Goal: Information Seeking & Learning: Learn about a topic

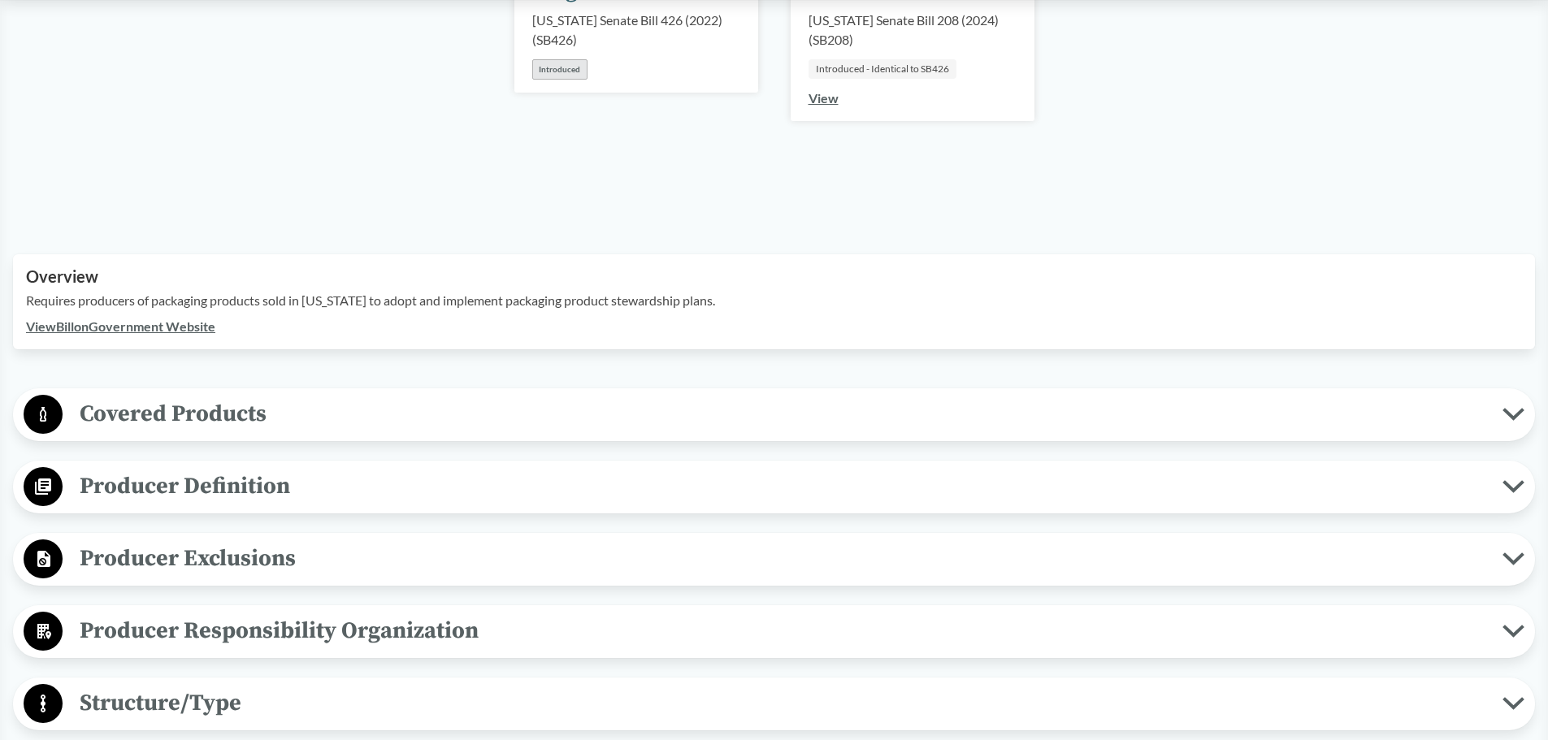
scroll to position [325, 0]
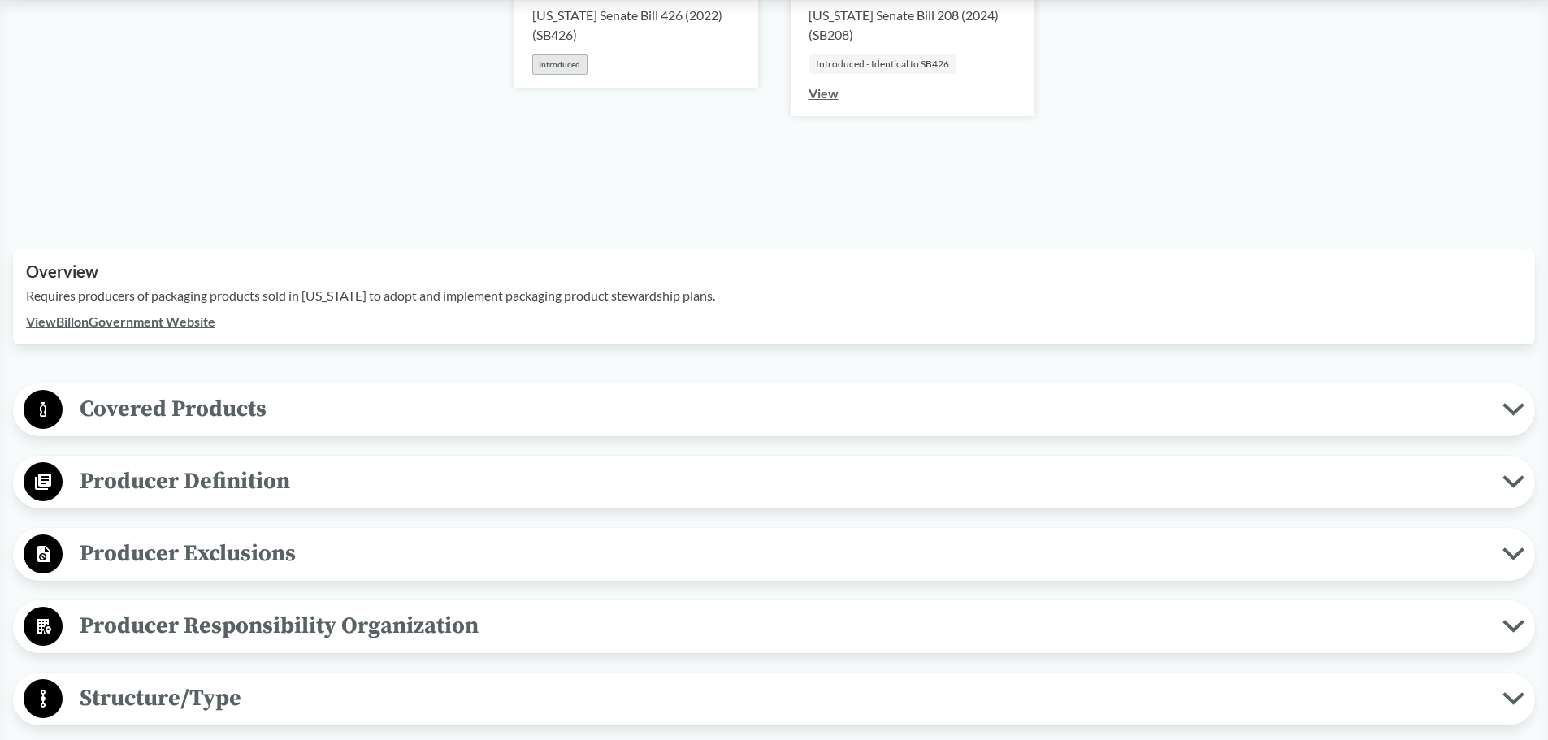
click at [310, 414] on span "Covered Products" at bounding box center [783, 409] width 1440 height 37
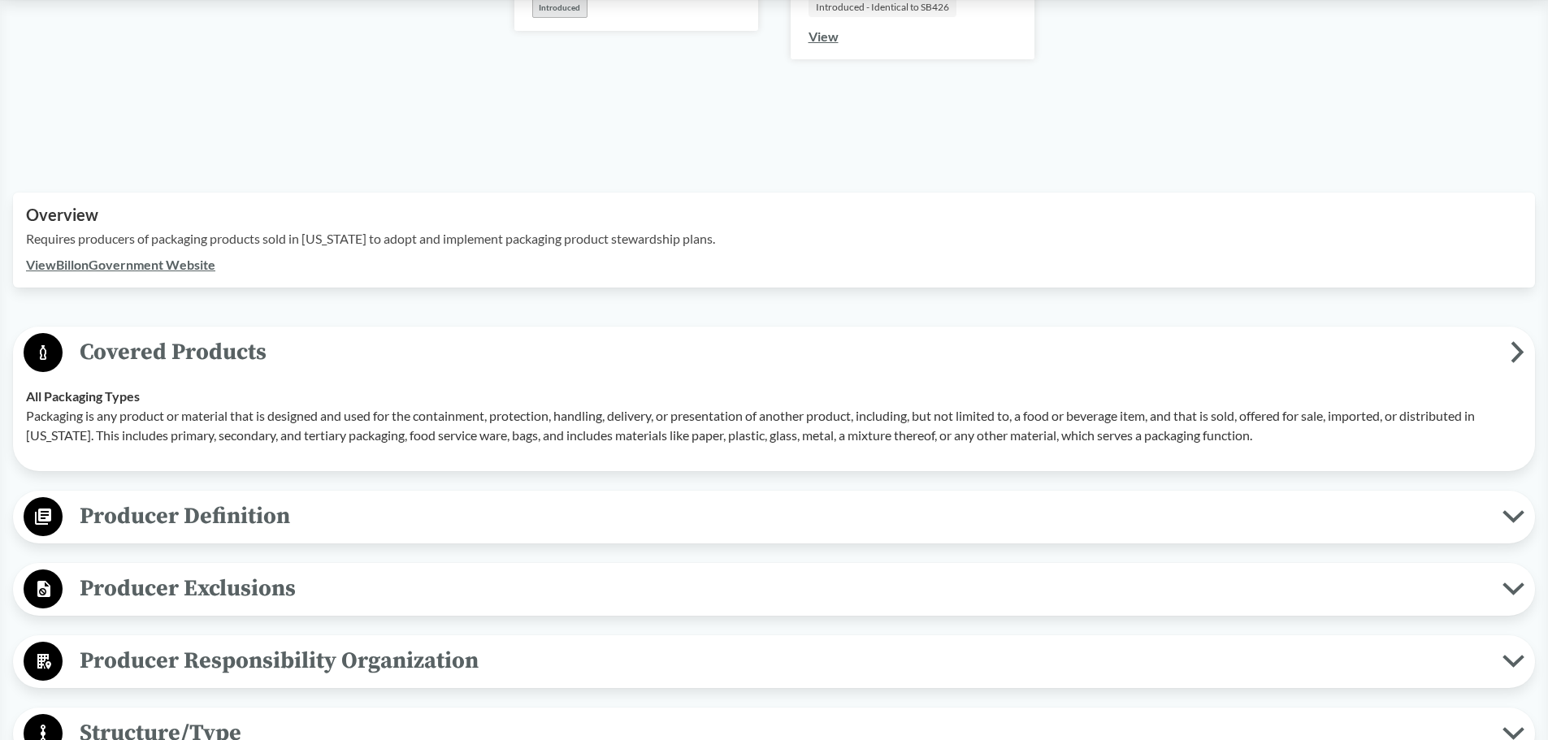
scroll to position [406, 0]
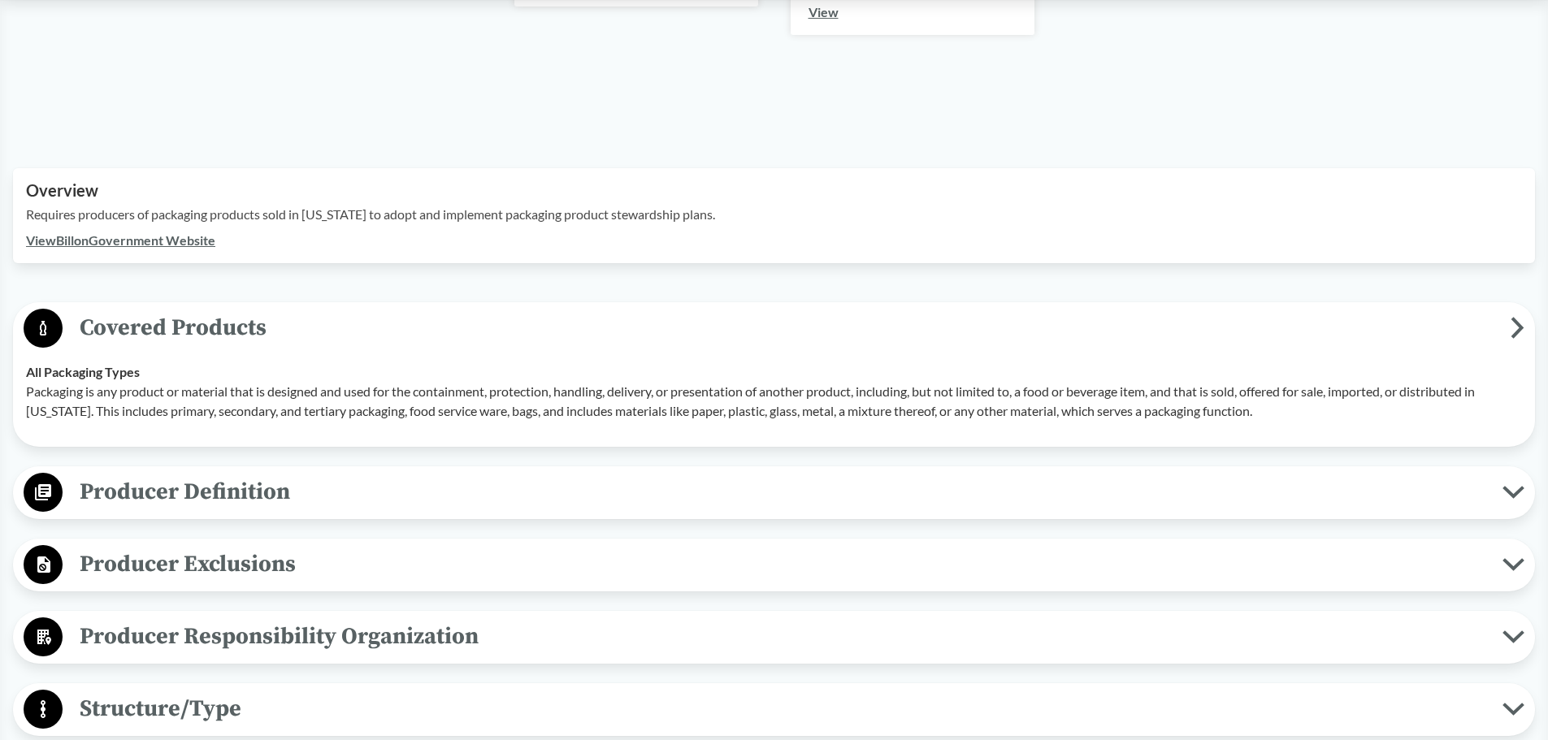
click at [152, 499] on span "Producer Definition" at bounding box center [783, 492] width 1440 height 37
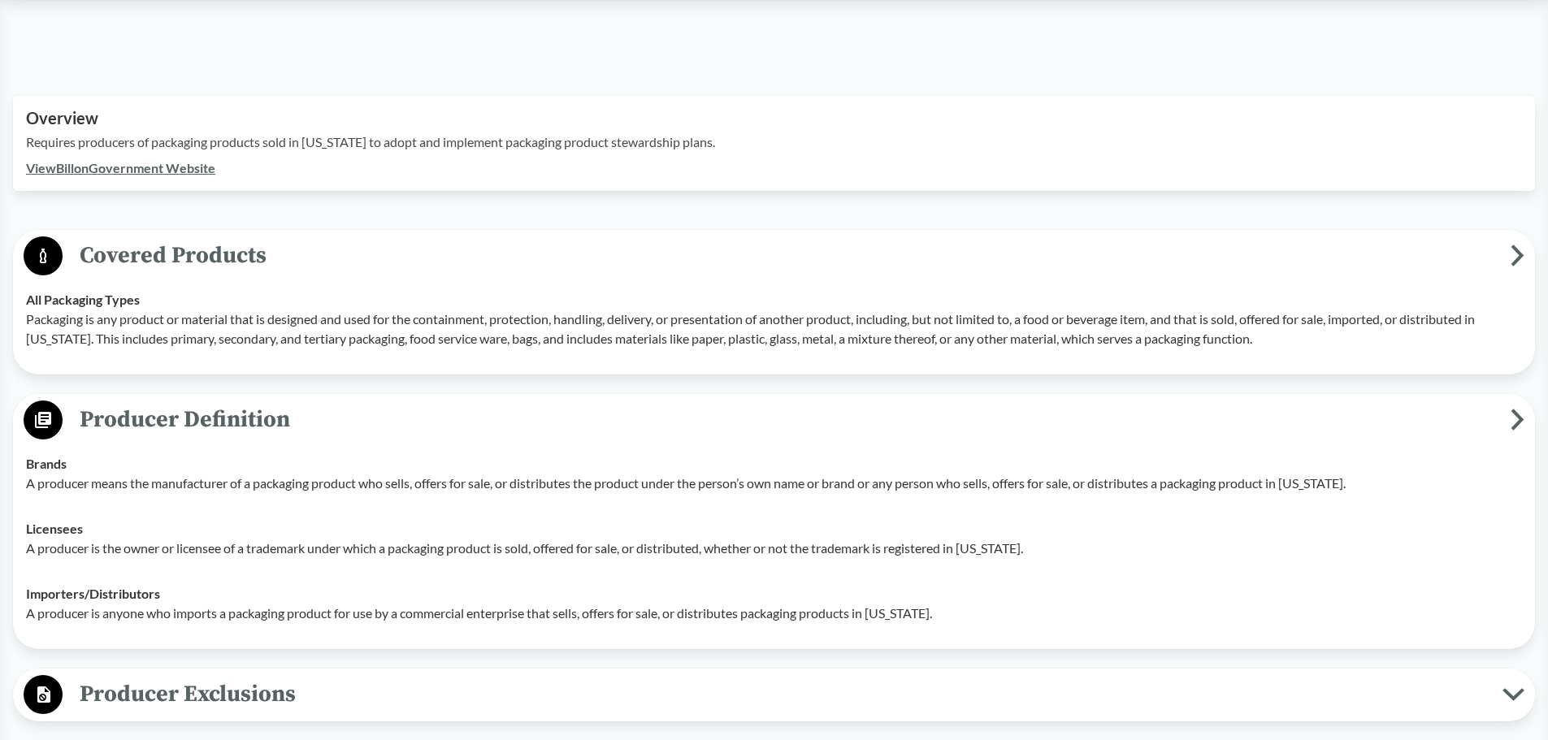
scroll to position [569, 0]
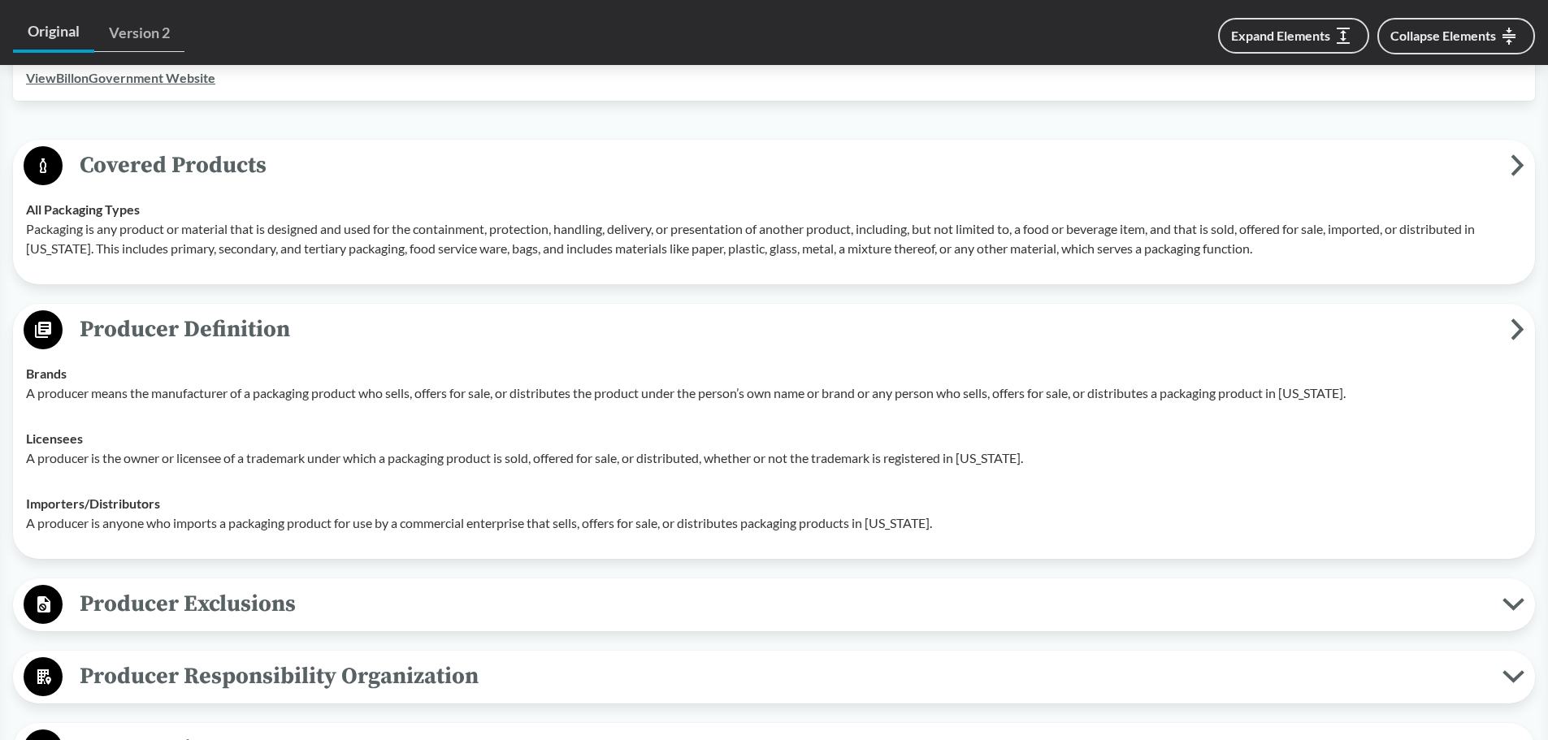
click at [210, 590] on span "Producer Exclusions" at bounding box center [783, 604] width 1440 height 37
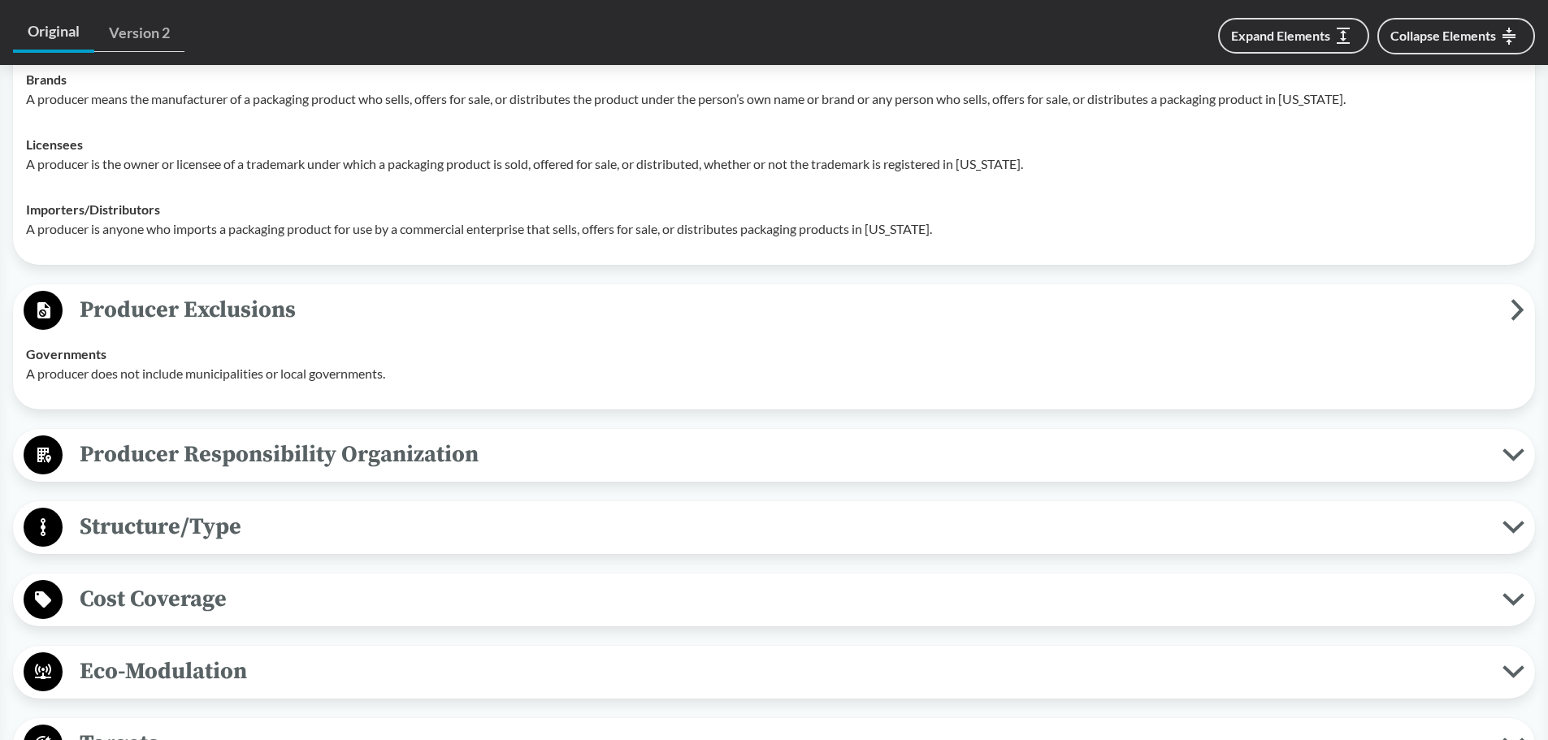
scroll to position [894, 0]
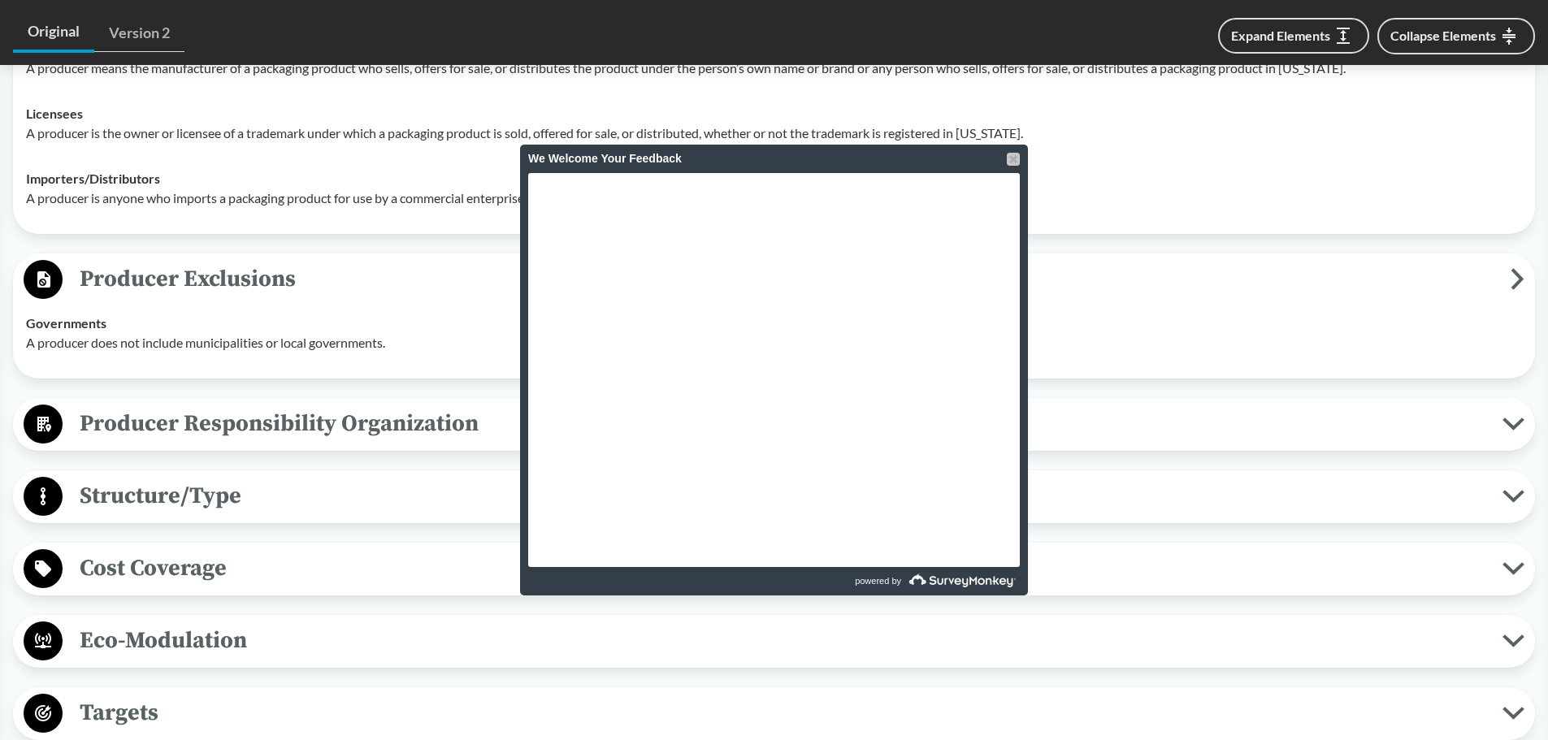
click at [1008, 163] on div at bounding box center [1013, 159] width 13 height 13
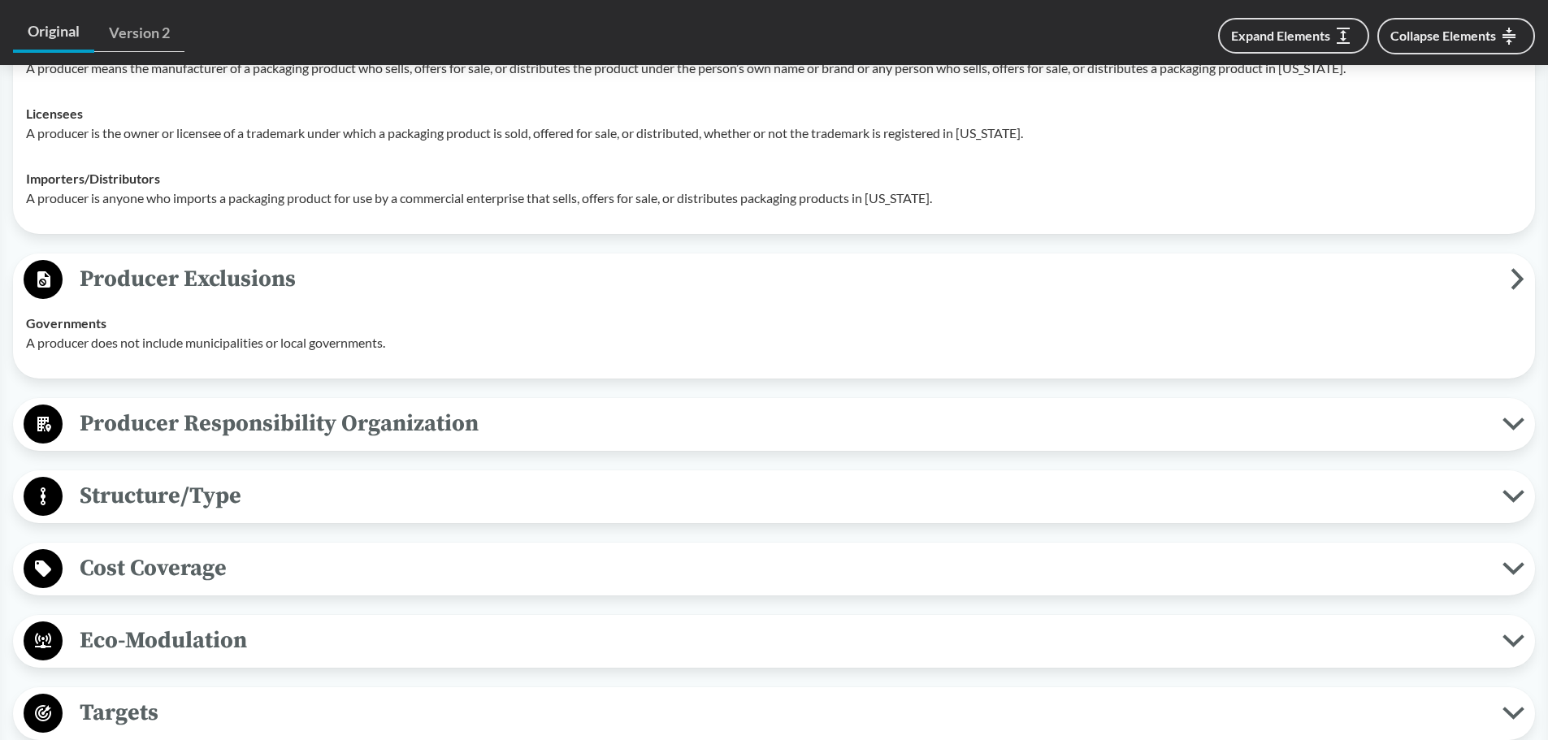
click at [280, 424] on span "Producer Responsibility Organization" at bounding box center [783, 423] width 1440 height 37
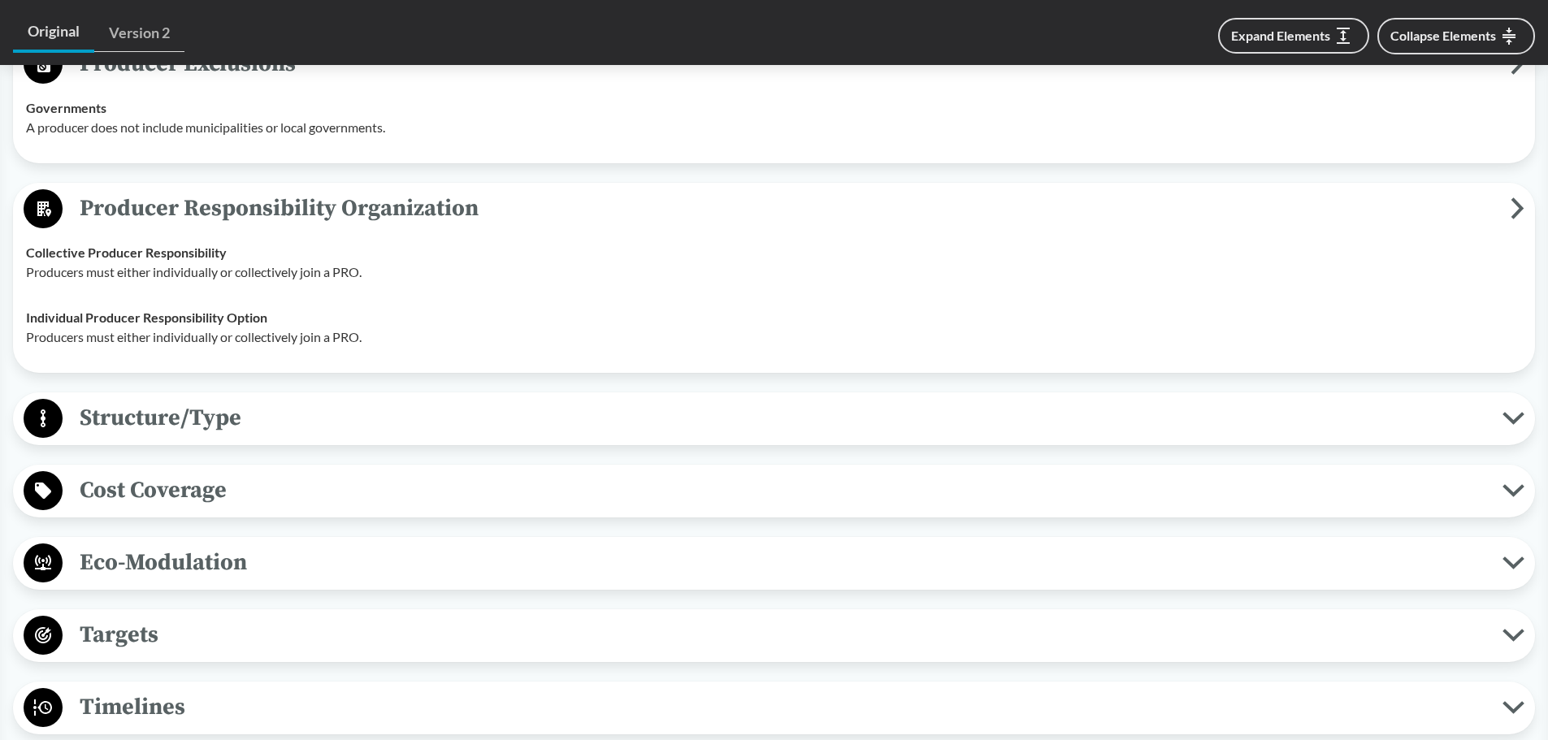
scroll to position [1138, 0]
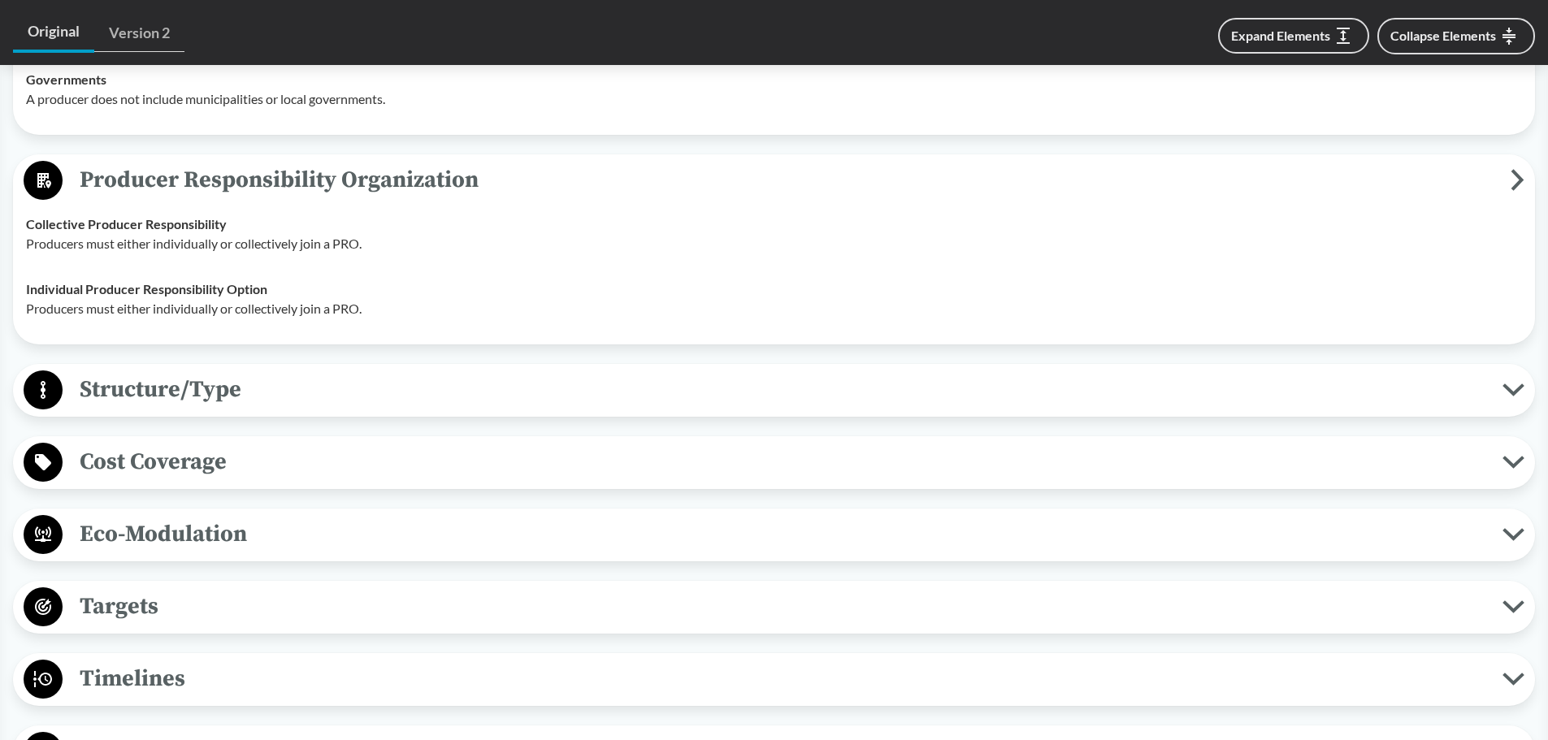
click at [192, 425] on div "Covered Products All Packaging Types Packaging is any product or material that …" at bounding box center [774, 355] width 1522 height 1569
click at [220, 381] on span "Structure/Type" at bounding box center [783, 389] width 1440 height 37
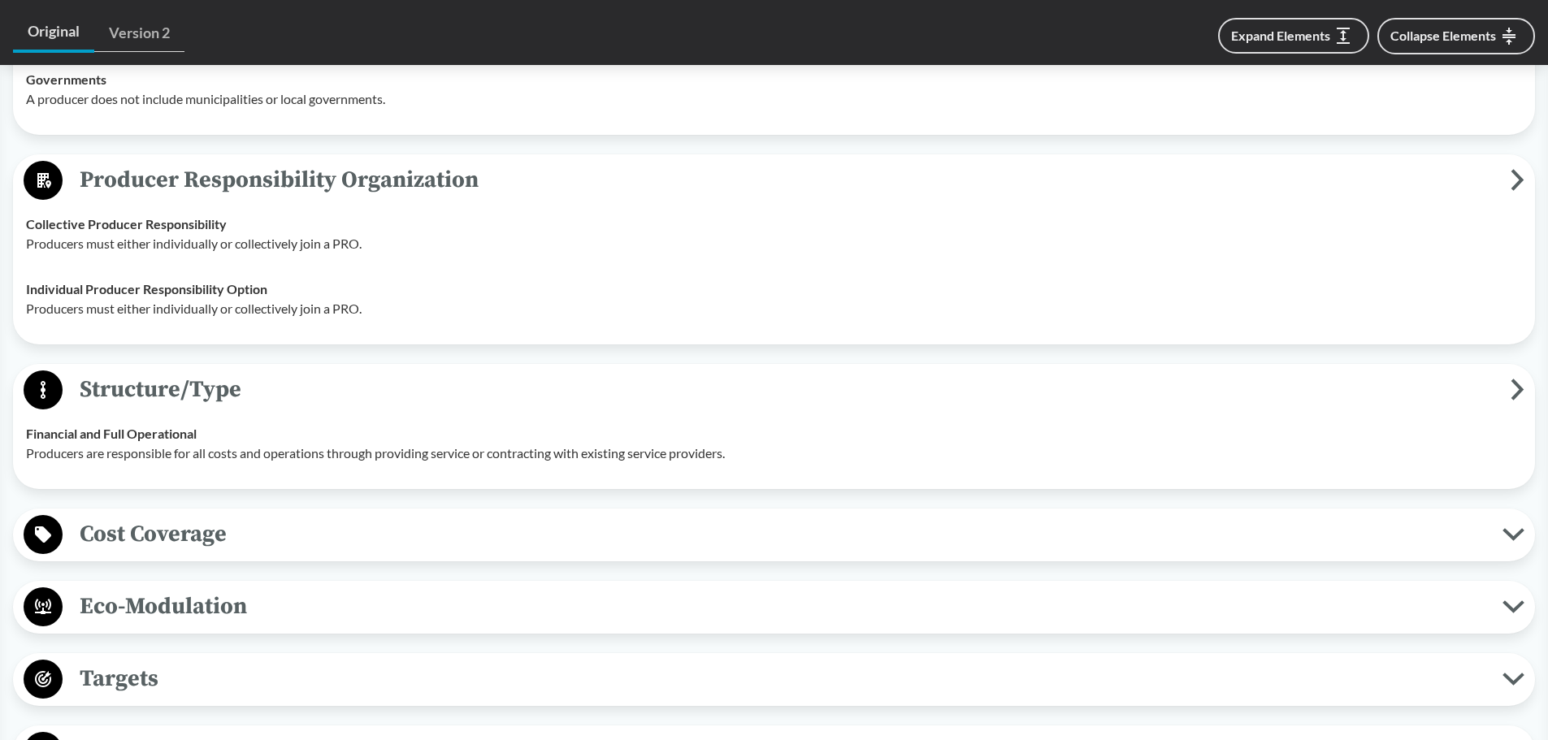
click at [170, 535] on span "Cost Coverage" at bounding box center [783, 534] width 1440 height 37
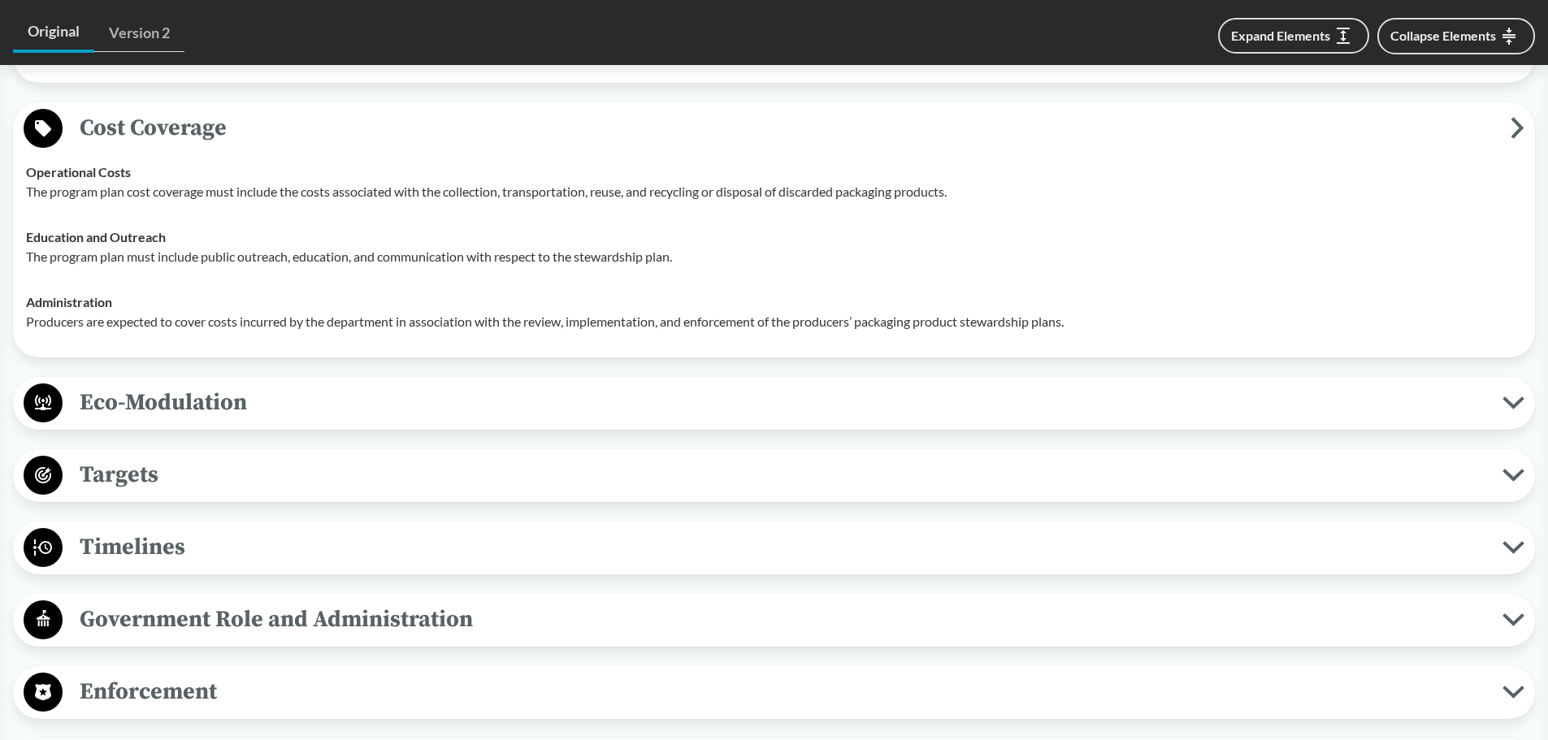
scroll to position [1706, 0]
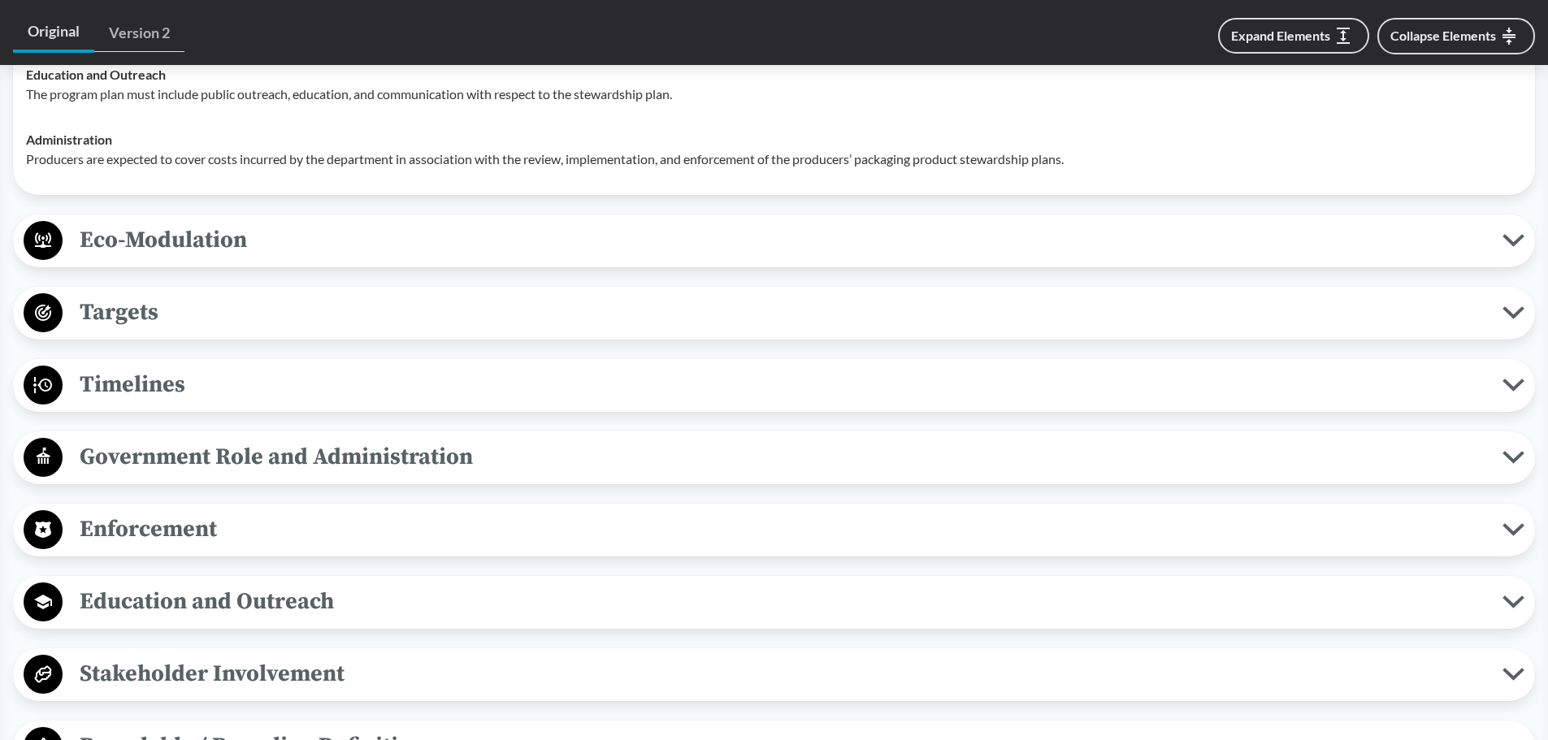
click at [185, 408] on div "Timelines Deadline to Submit Plan The PRO must submit a stewardship plan no lat…" at bounding box center [774, 385] width 1522 height 53
click at [190, 384] on span "Timelines" at bounding box center [783, 384] width 1440 height 37
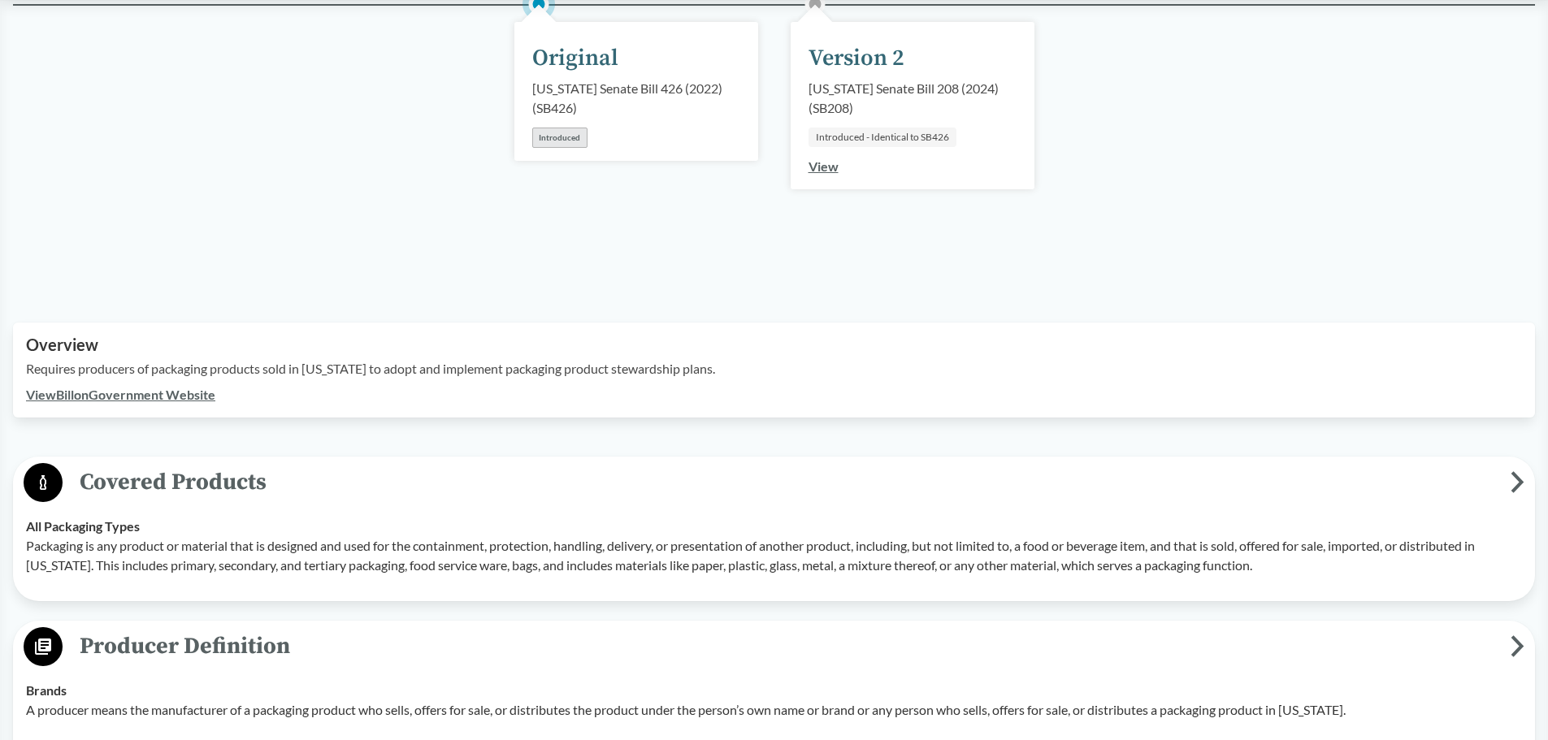
scroll to position [0, 0]
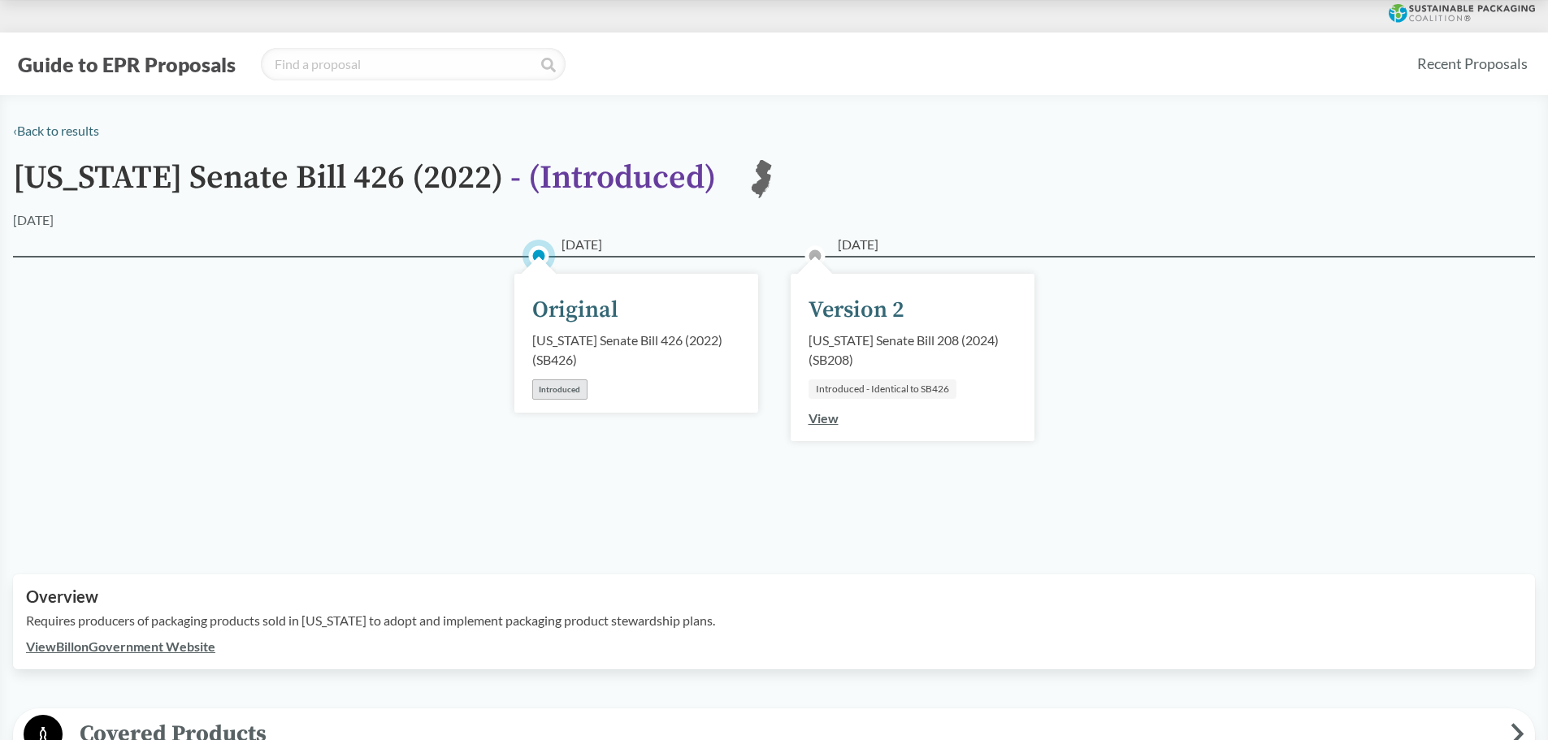
click at [818, 424] on link "View" at bounding box center [824, 417] width 30 height 15
